Goal: Book appointment/travel/reservation

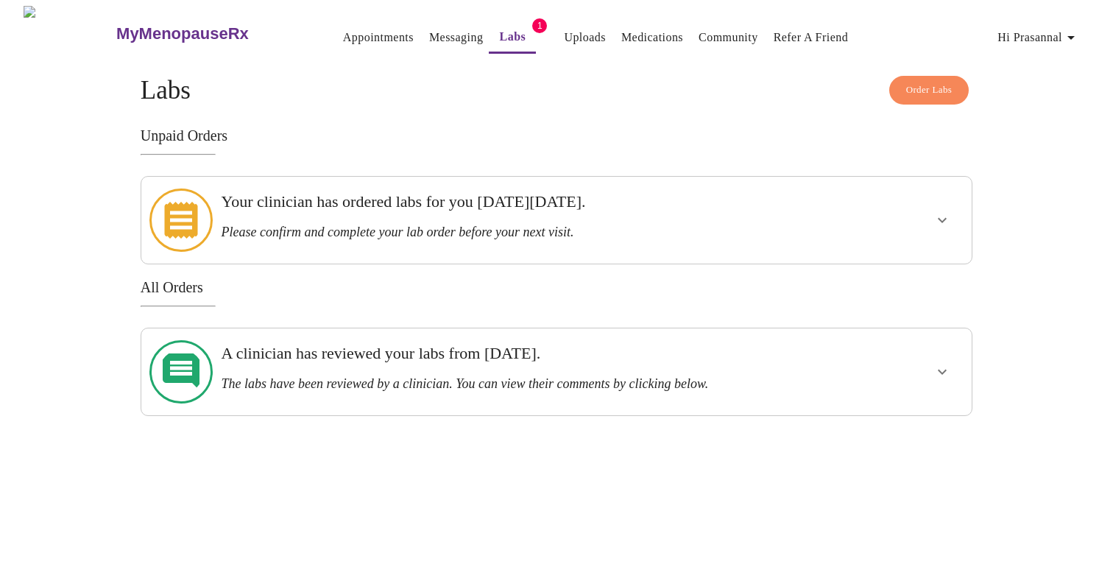
click at [753, 132] on h3 "Unpaid Orders" at bounding box center [557, 135] width 832 height 17
click at [365, 27] on link "Appointments" at bounding box center [378, 37] width 71 height 21
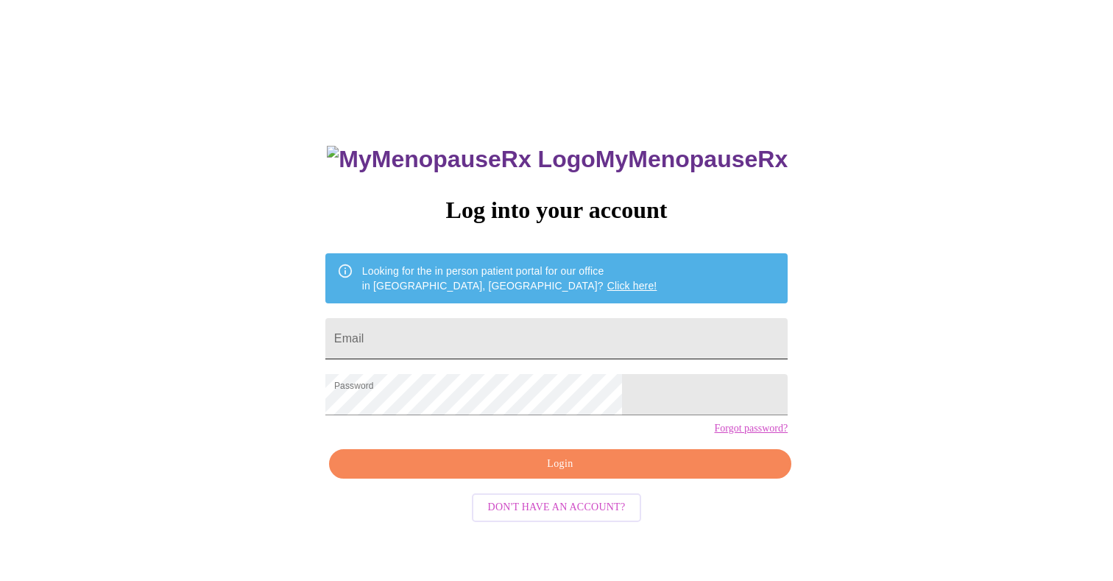
click at [513, 318] on input "Email" at bounding box center [556, 338] width 462 height 41
click at [506, 339] on input "Email" at bounding box center [556, 338] width 462 height 41
type input "[EMAIL_ADDRESS][DOMAIN_NAME]"
click at [543, 474] on span "Login" at bounding box center [560, 464] width 429 height 18
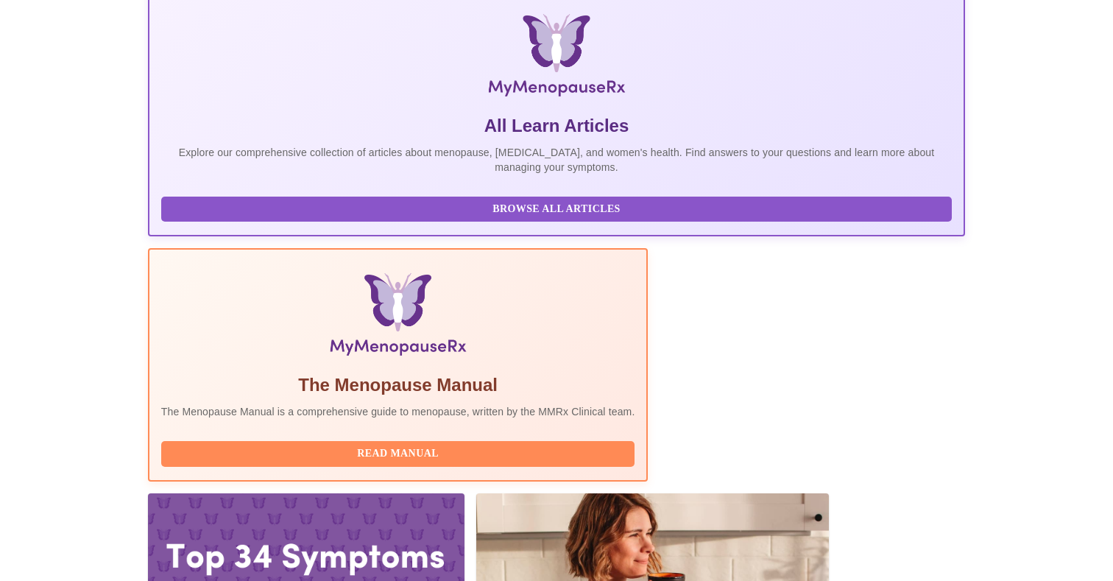
scroll to position [233, 0]
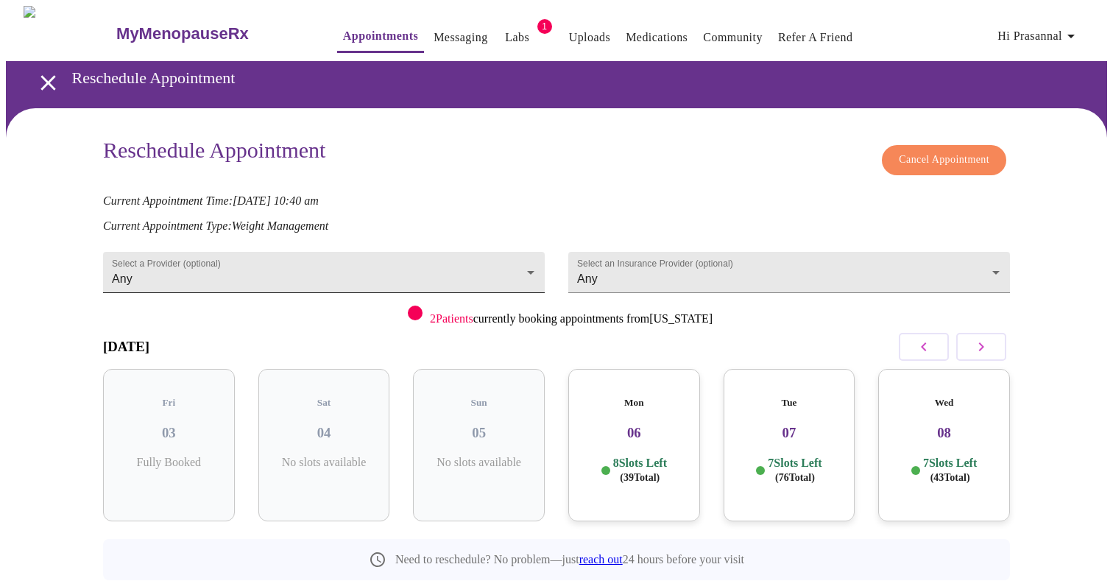
click at [512, 261] on body "MyMenopauseRx Appointments Messaging Labs 1 Uploads Medications Community Refer…" at bounding box center [557, 326] width 1102 height 641
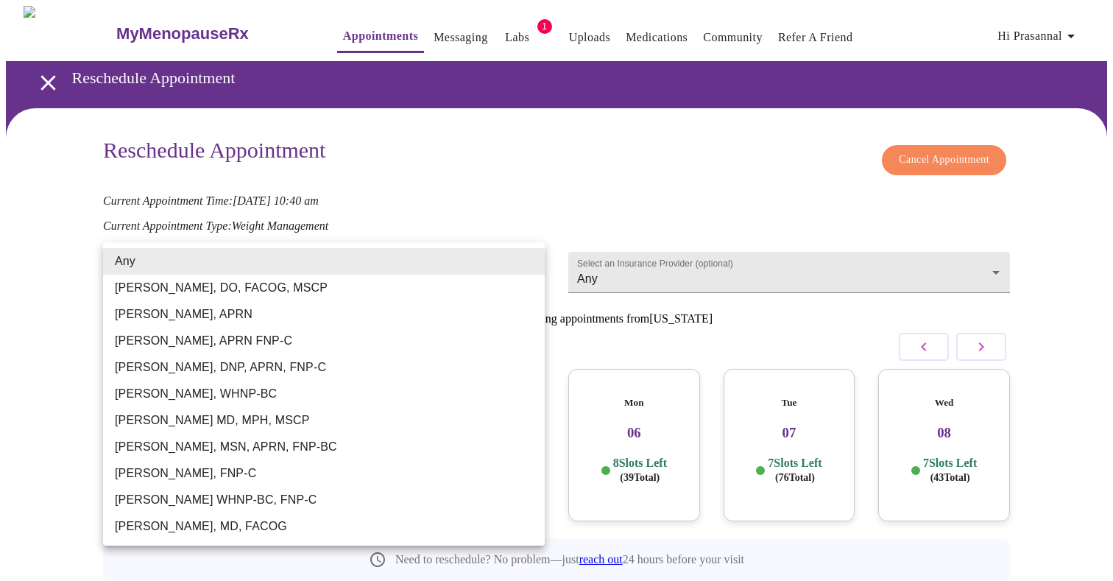
click at [374, 426] on li "[PERSON_NAME] MD, MPH, MSCP" at bounding box center [324, 420] width 442 height 27
type input "[PERSON_NAME] MD, MPH, MSCP"
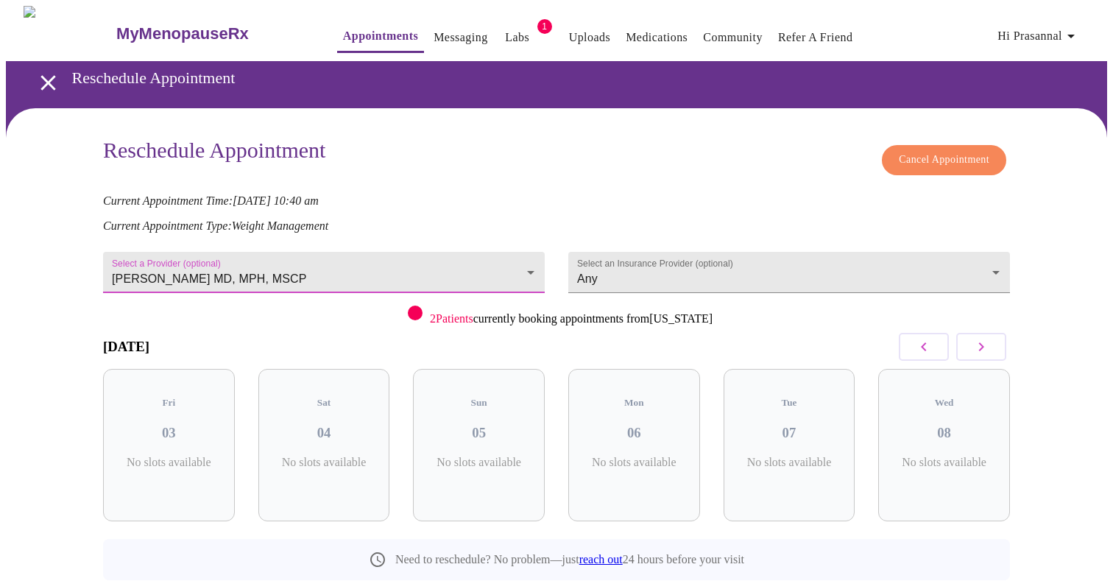
click at [988, 342] on icon "button" at bounding box center [982, 347] width 18 height 18
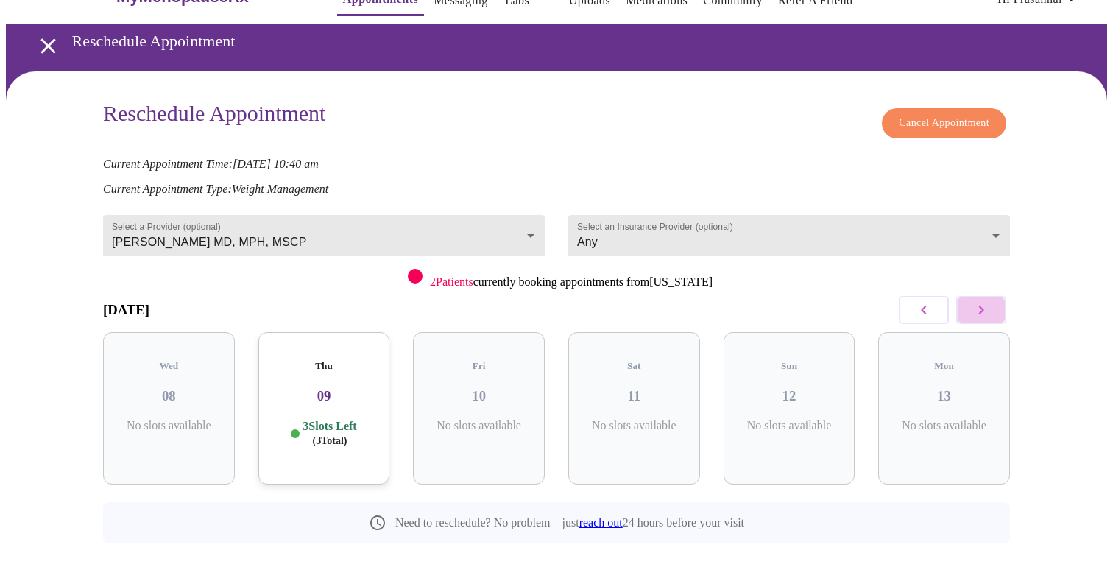
click at [985, 309] on icon "button" at bounding box center [982, 310] width 18 height 18
click at [634, 395] on div "Thu 23 3 Slots Left ( 3 Total)" at bounding box center [634, 408] width 132 height 152
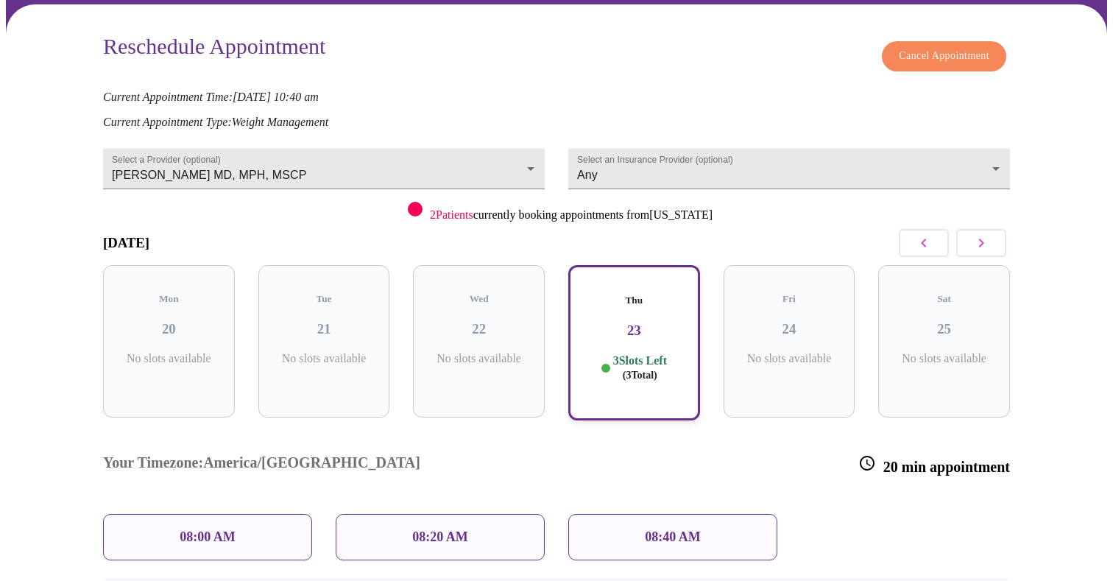
scroll to position [155, 0]
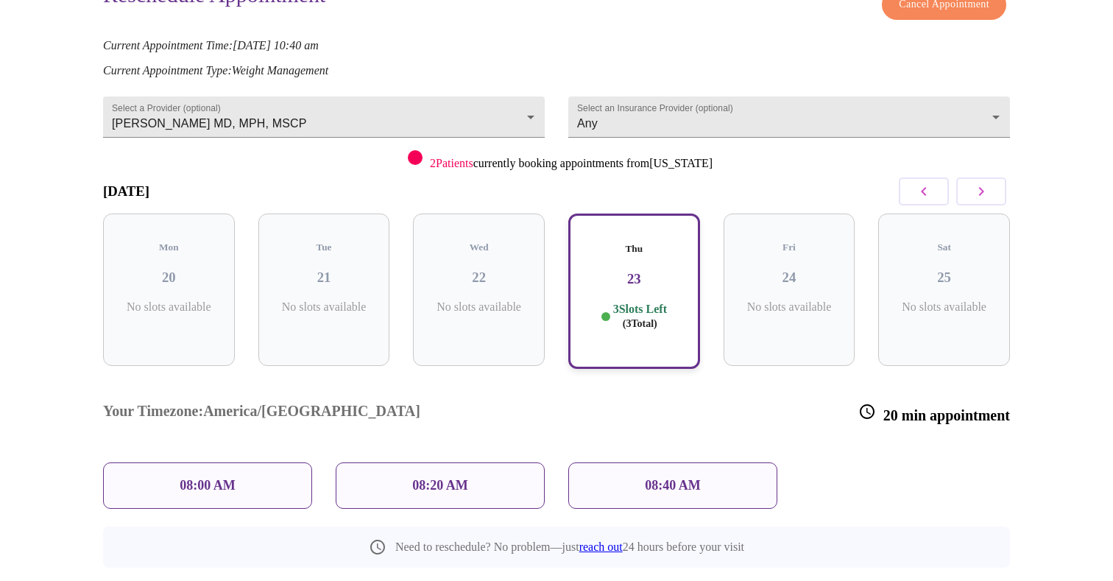
click at [979, 189] on icon "button" at bounding box center [982, 192] width 18 height 18
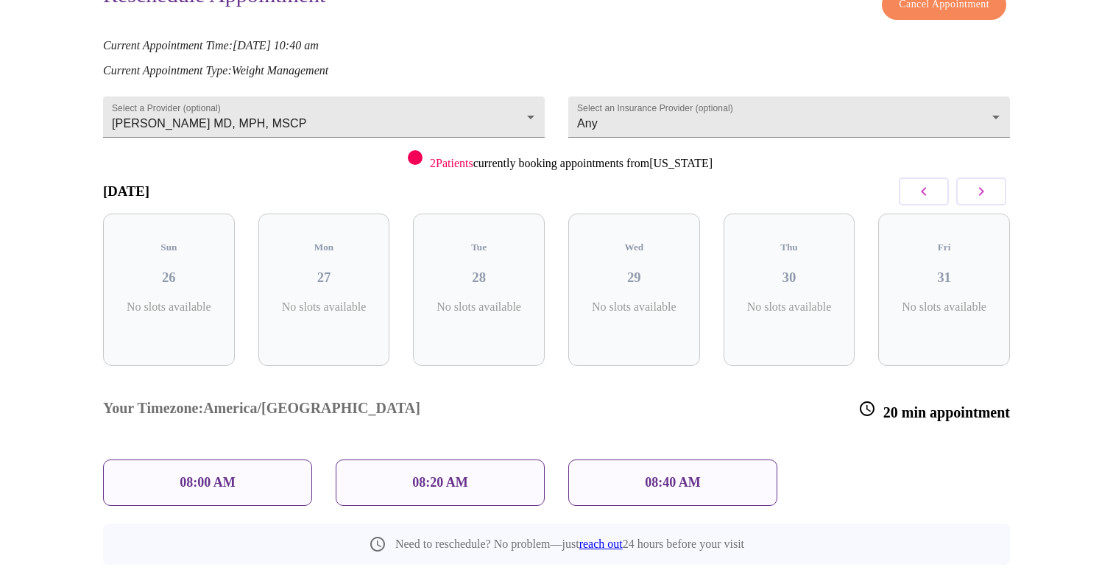
scroll to position [37, 0]
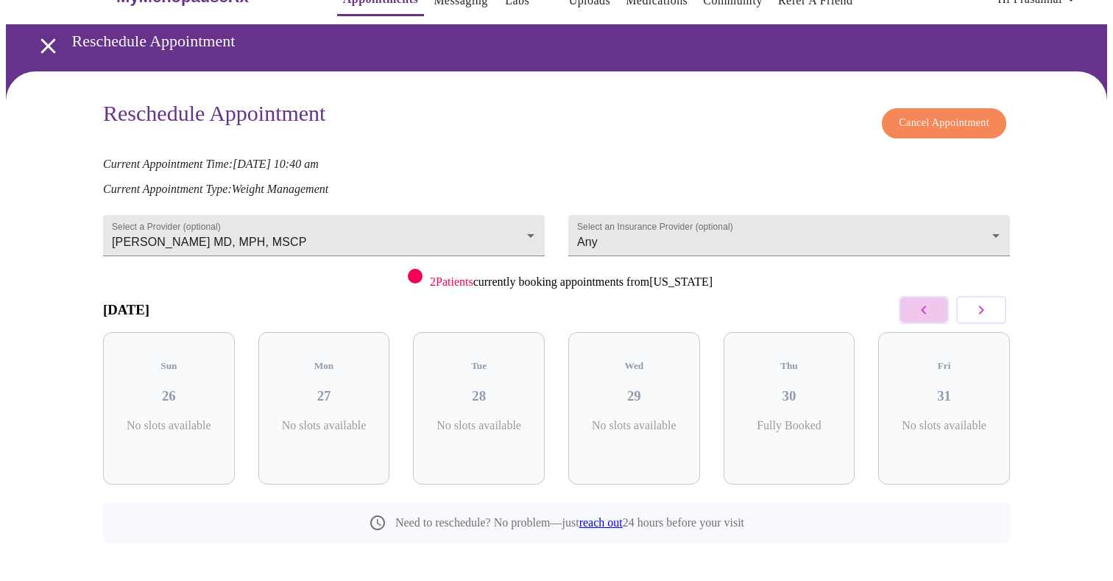
click at [924, 311] on icon "button" at bounding box center [924, 310] width 18 height 18
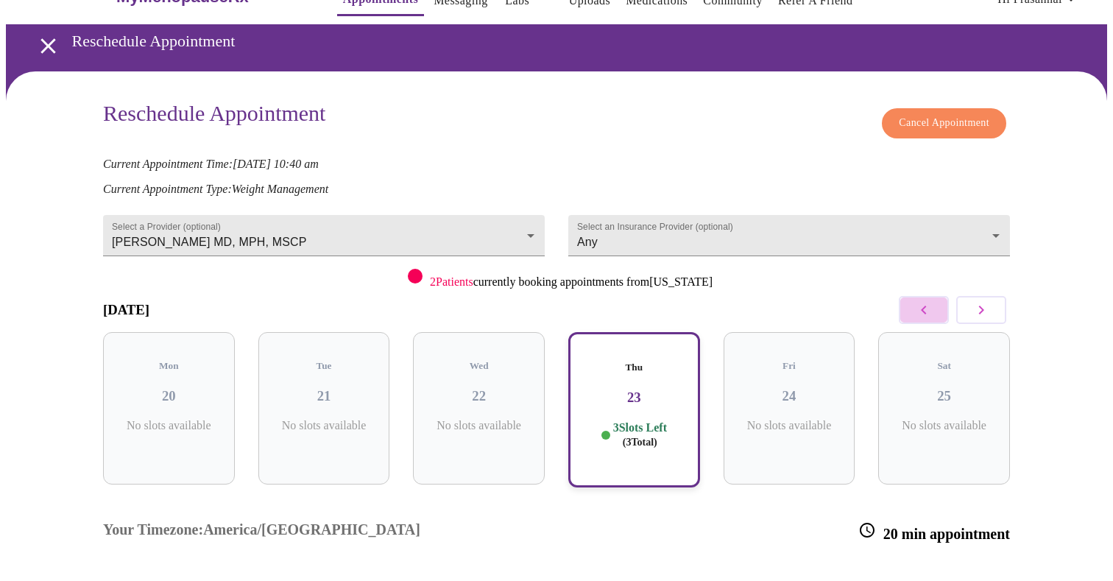
click at [924, 311] on icon "button" at bounding box center [924, 310] width 18 height 18
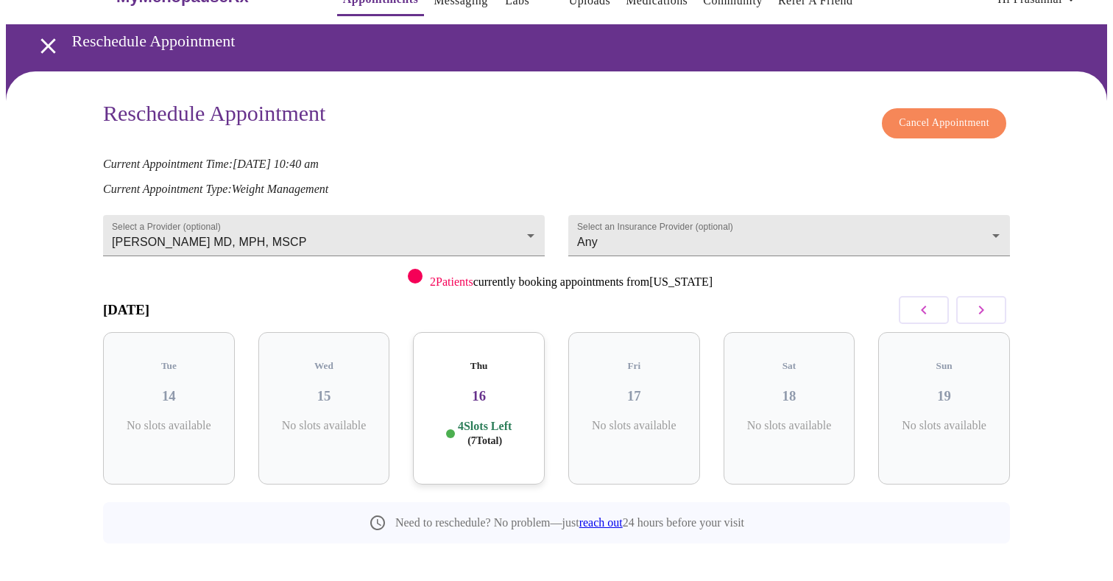
click at [499, 388] on h3 "16" at bounding box center [479, 396] width 108 height 16
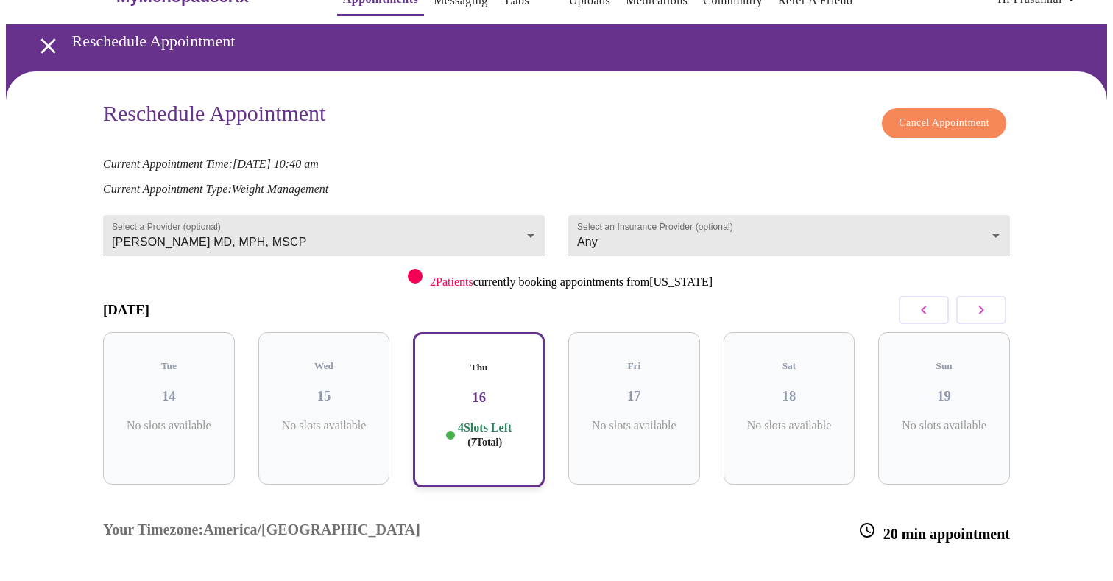
scroll to position [155, 0]
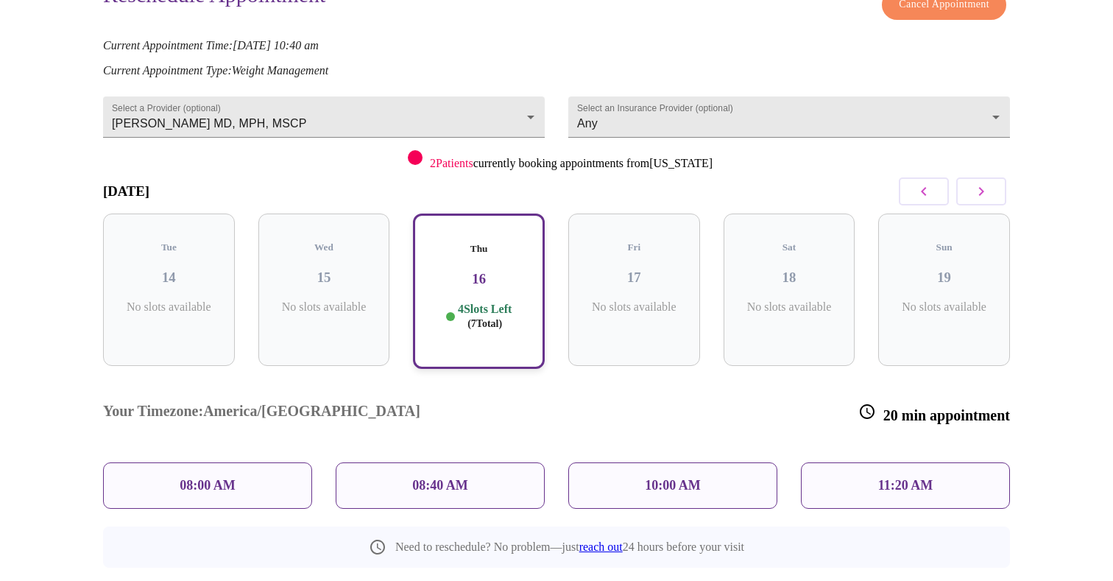
click at [879, 478] on p "11:20 AM" at bounding box center [906, 485] width 55 height 15
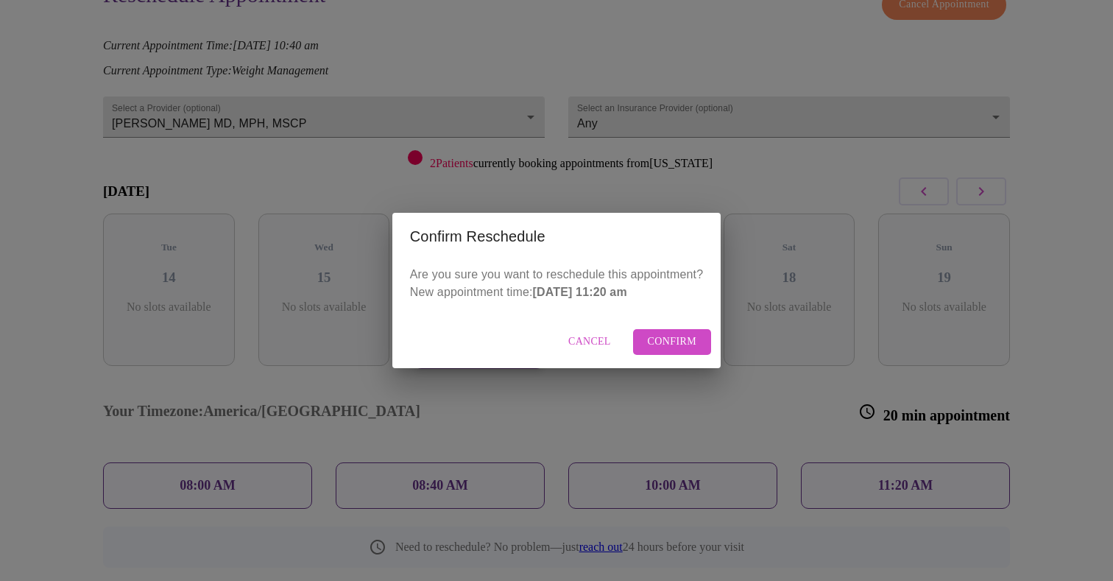
click at [667, 344] on span "Confirm" at bounding box center [672, 342] width 49 height 18
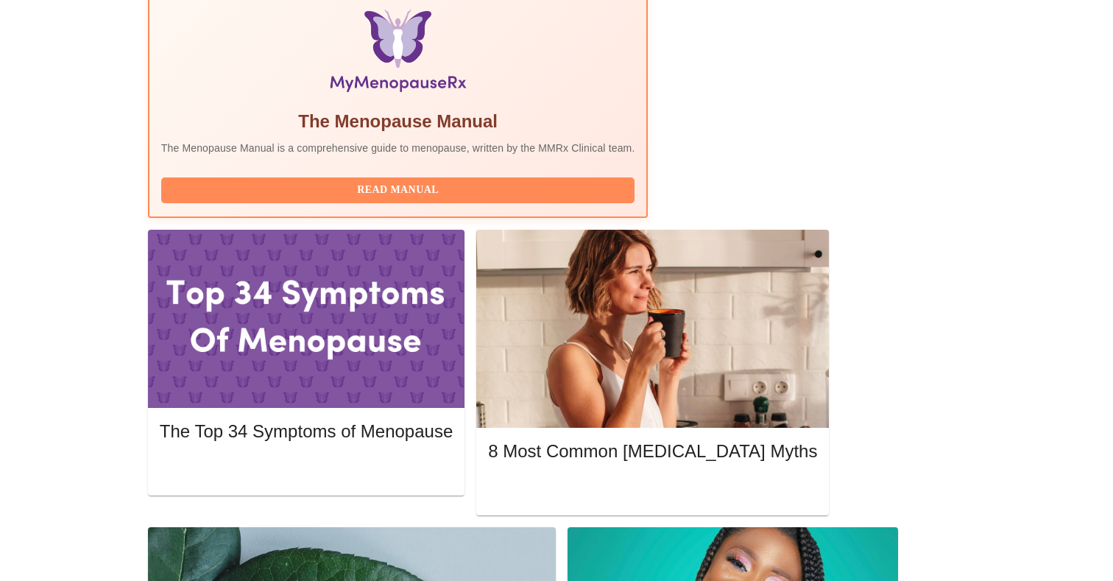
scroll to position [496, 0]
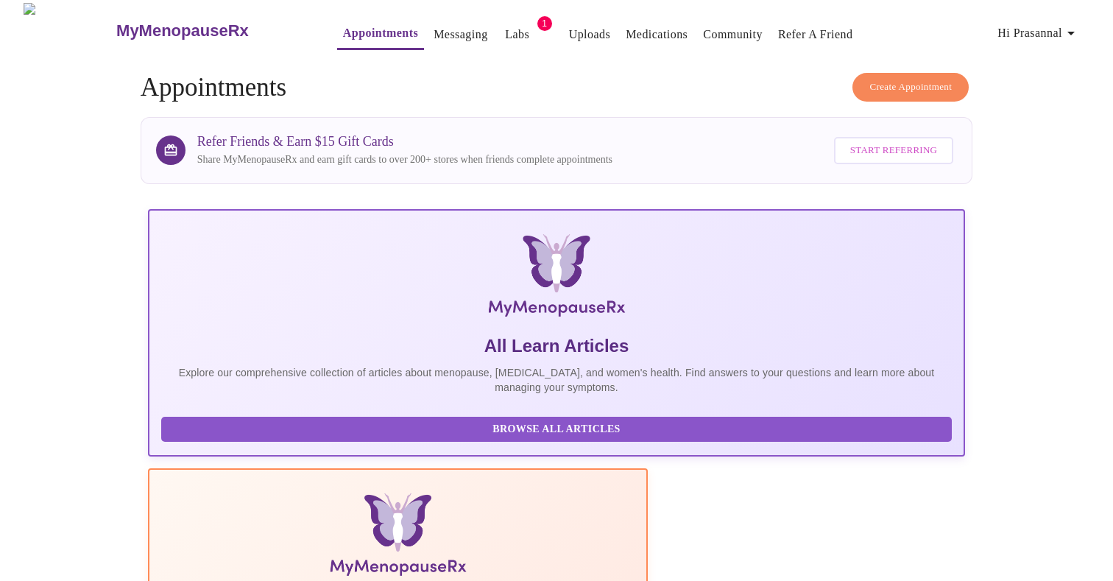
scroll to position [0, 0]
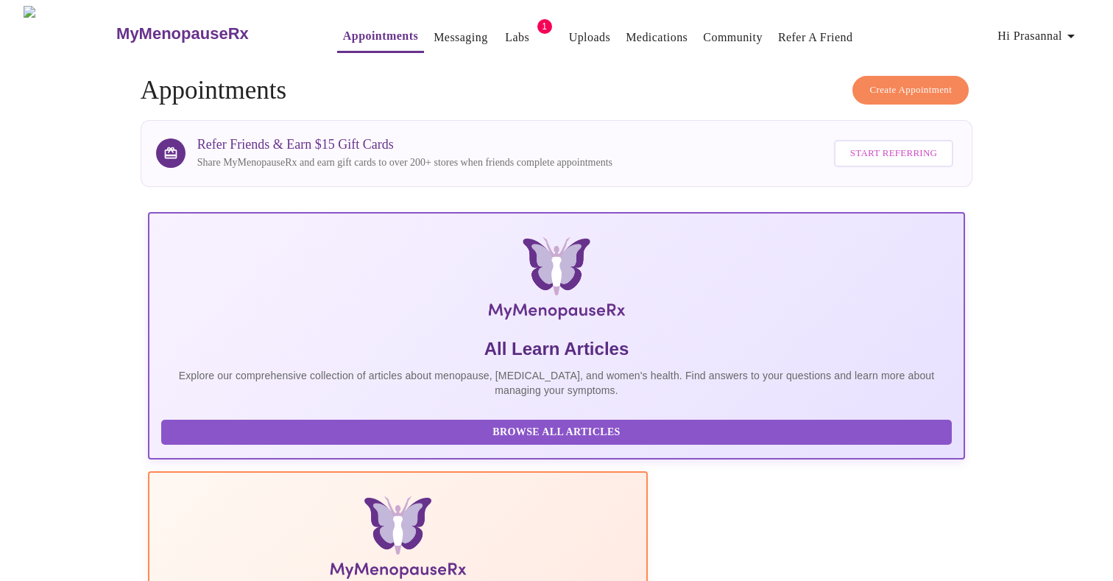
click at [434, 33] on link "Messaging" at bounding box center [461, 37] width 54 height 21
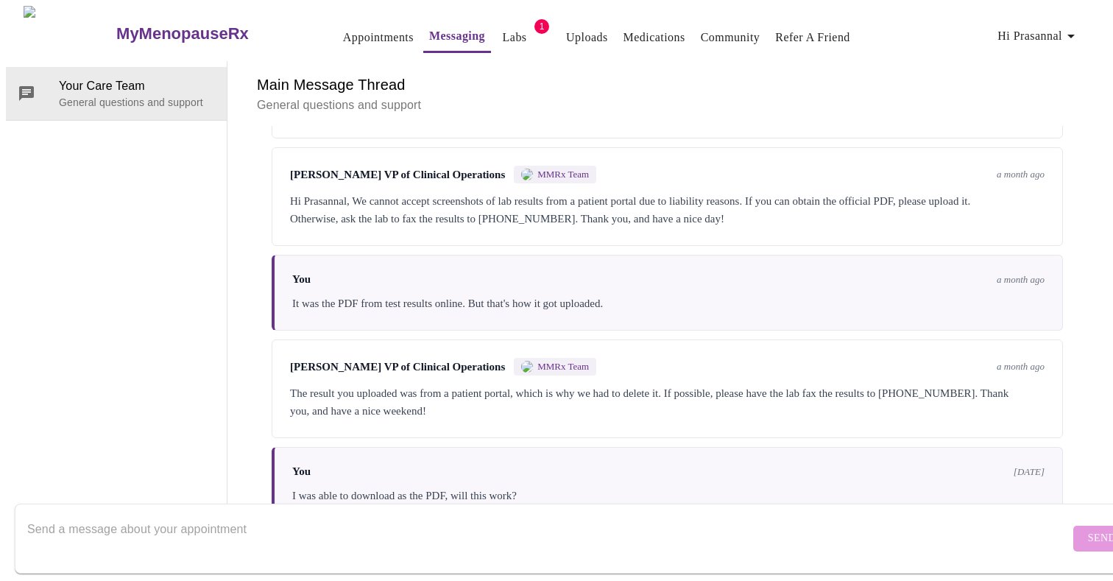
scroll to position [4384, 0]
click at [133, 129] on div "Your Care Team General questions and support" at bounding box center [117, 292] width 222 height 462
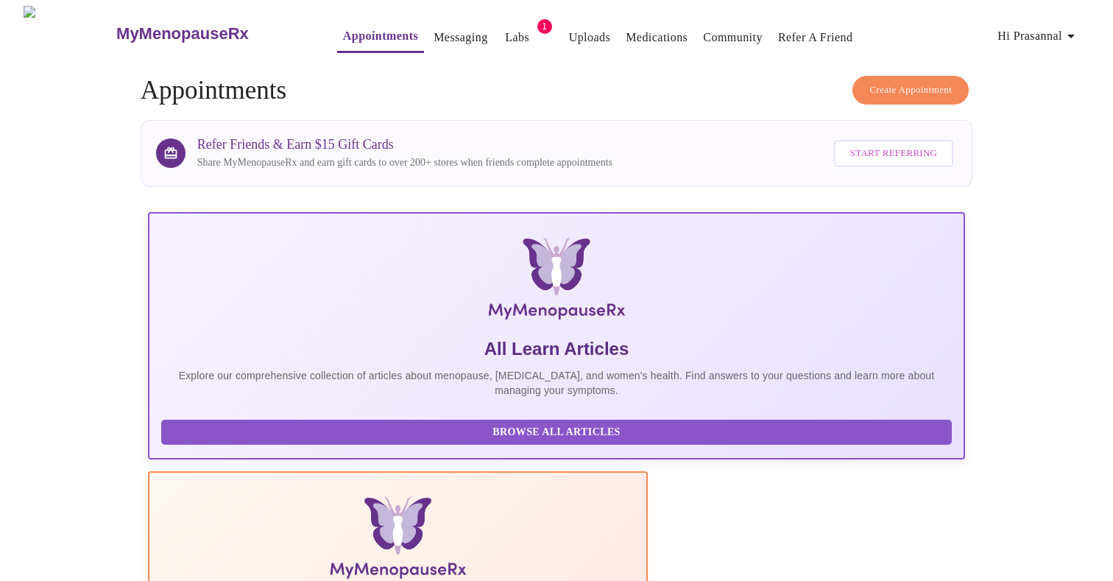
click at [505, 27] on link "Labs" at bounding box center [517, 37] width 24 height 21
